Goal: Task Accomplishment & Management: Manage account settings

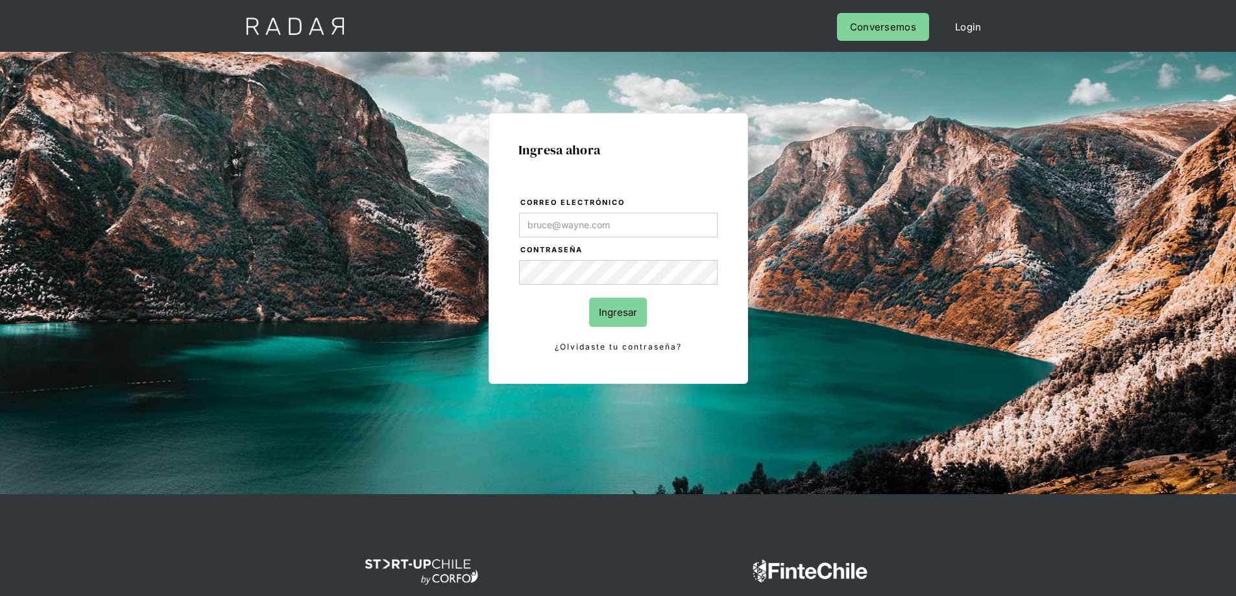
type input "[EMAIL_ADDRESS][PERSON_NAME][DOMAIN_NAME]"
click at [615, 319] on input "Ingresar" at bounding box center [618, 312] width 58 height 29
